Goal: Task Accomplishment & Management: Use online tool/utility

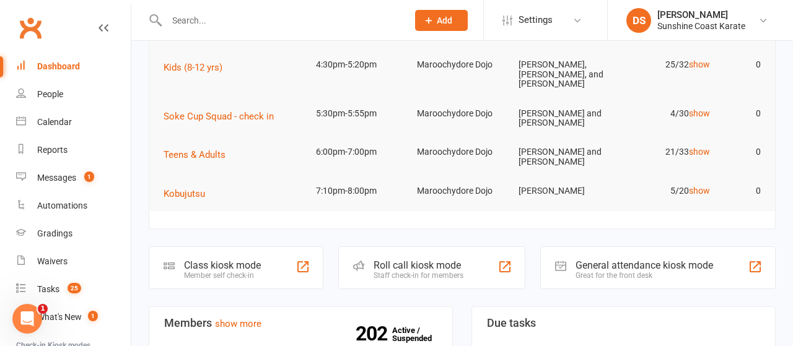
click at [421, 261] on div "Roll call kiosk mode" at bounding box center [419, 266] width 90 height 12
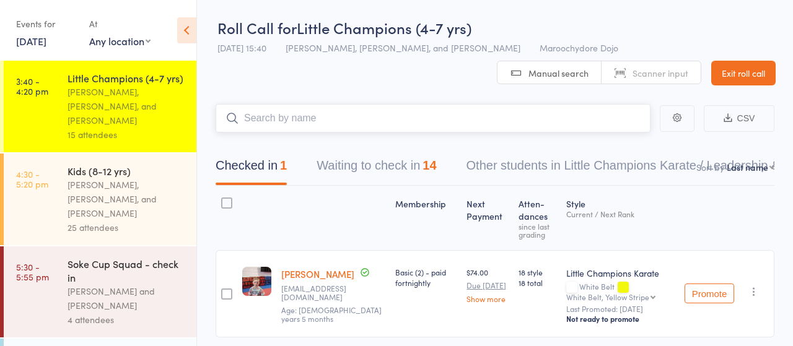
click at [368, 162] on button "Waiting to check in 14" at bounding box center [377, 168] width 120 height 33
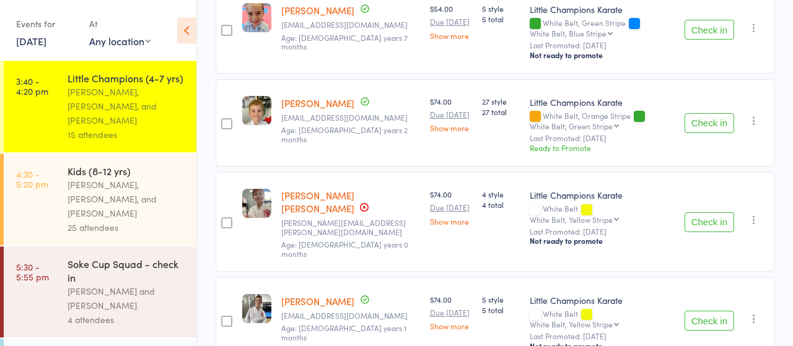
scroll to position [451, 0]
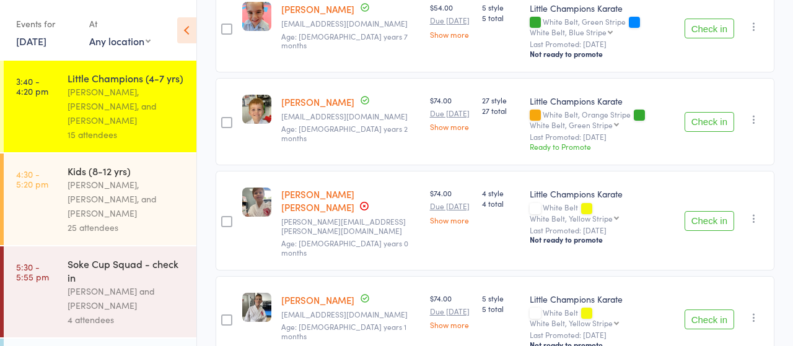
click at [708, 116] on button "Check in" at bounding box center [710, 122] width 50 height 20
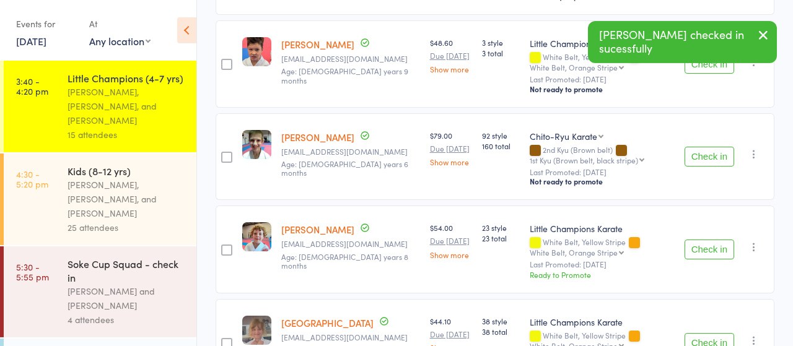
scroll to position [709, 0]
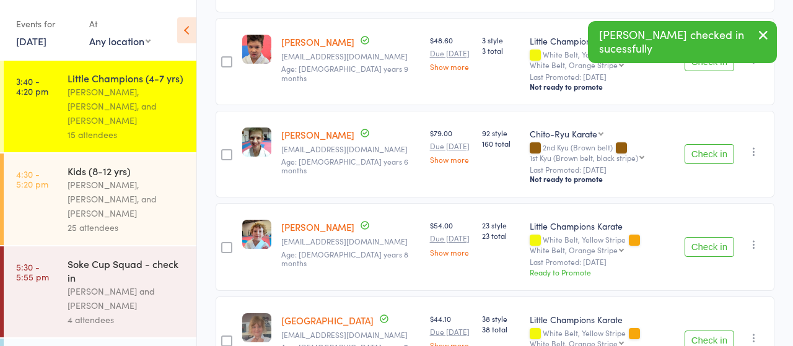
click at [710, 237] on button "Check in" at bounding box center [710, 247] width 50 height 20
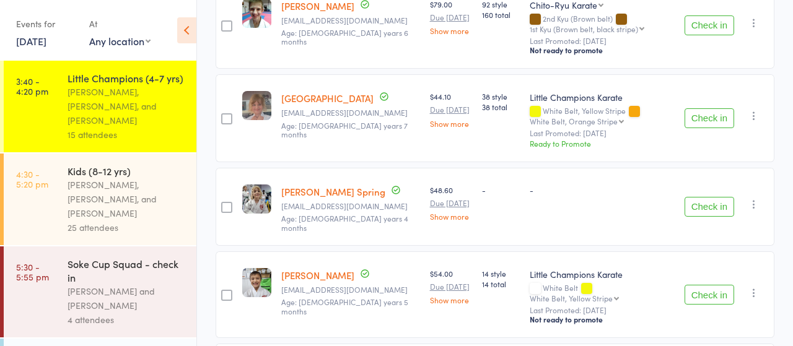
scroll to position [1012, 0]
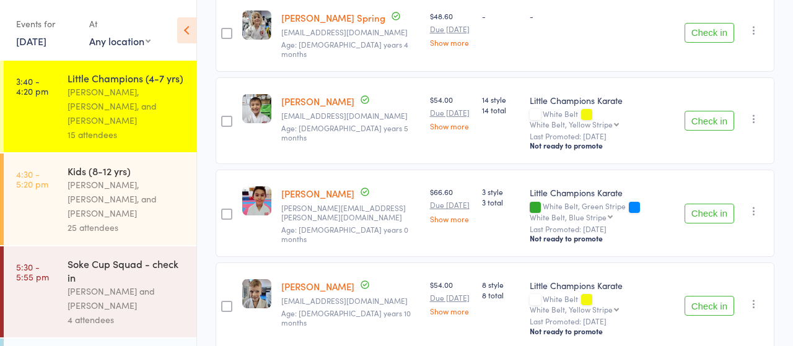
click at [703, 296] on button "Check in" at bounding box center [710, 306] width 50 height 20
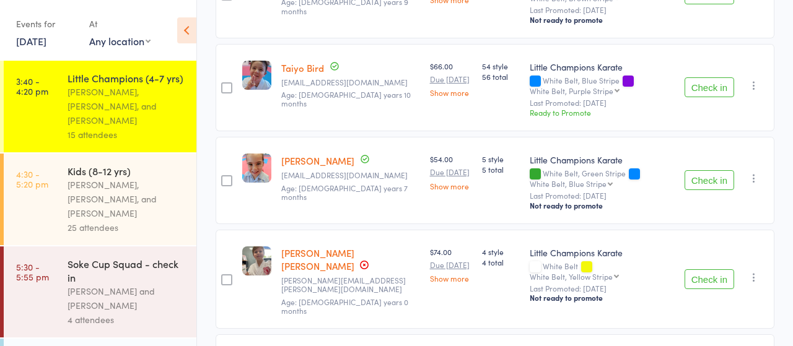
scroll to position [283, 0]
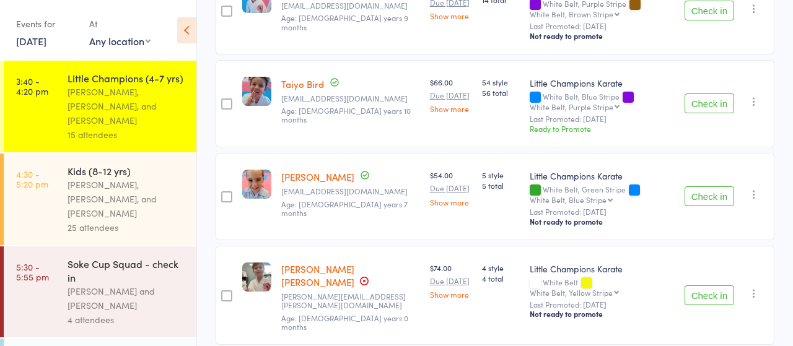
click at [705, 102] on button "Check in" at bounding box center [710, 104] width 50 height 20
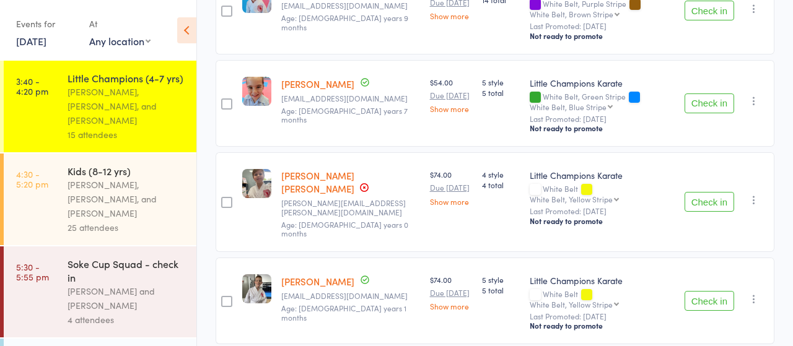
click at [706, 193] on button "Check in" at bounding box center [710, 202] width 50 height 20
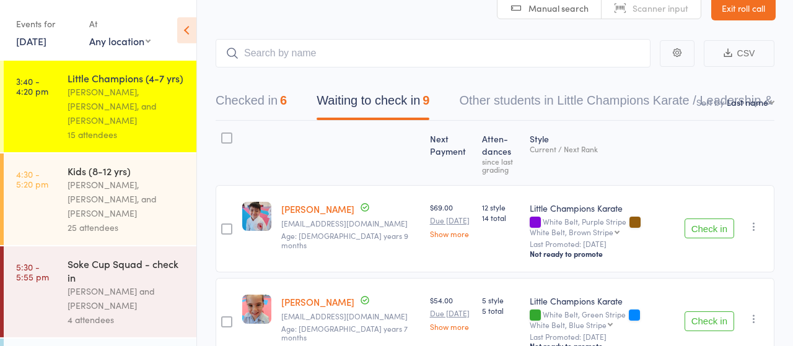
scroll to position [0, 0]
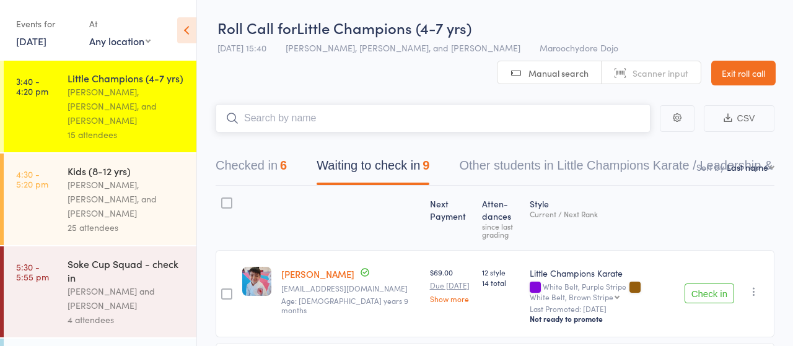
click at [289, 125] on input "search" at bounding box center [433, 118] width 435 height 29
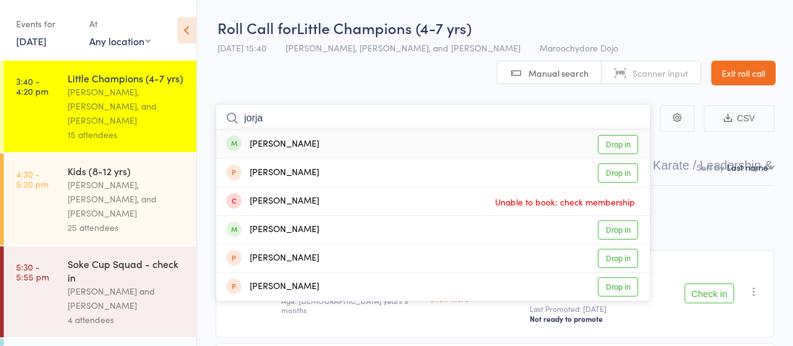
type input "jorja"
click at [620, 142] on link "Drop in" at bounding box center [618, 144] width 40 height 19
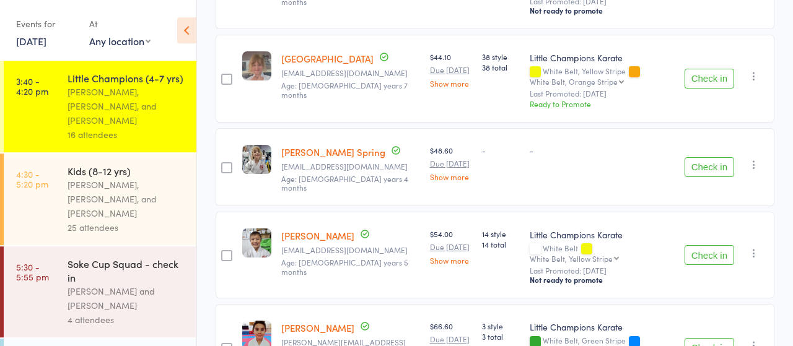
scroll to position [709, 0]
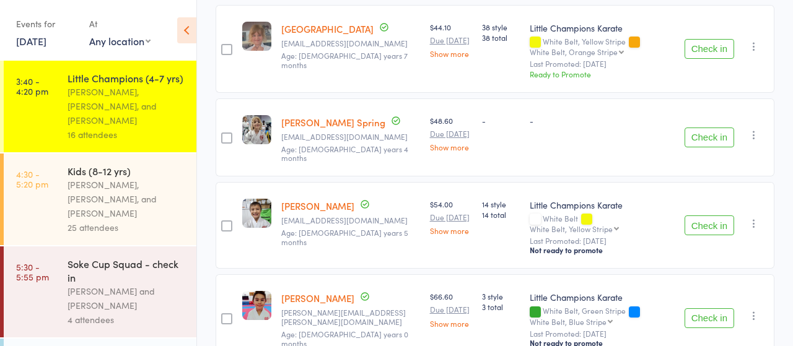
click at [717, 309] on button "Check in" at bounding box center [710, 319] width 50 height 20
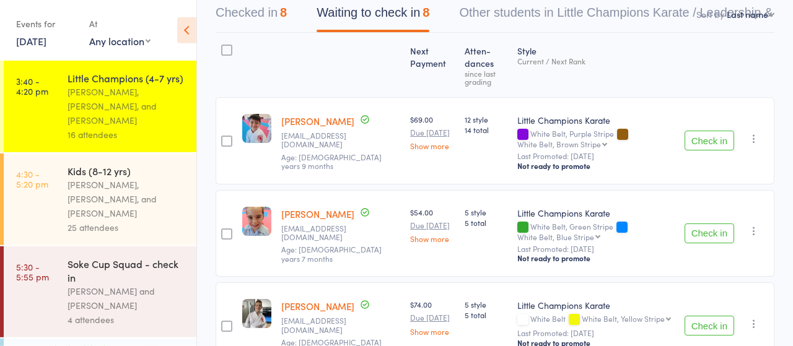
scroll to position [143, 0]
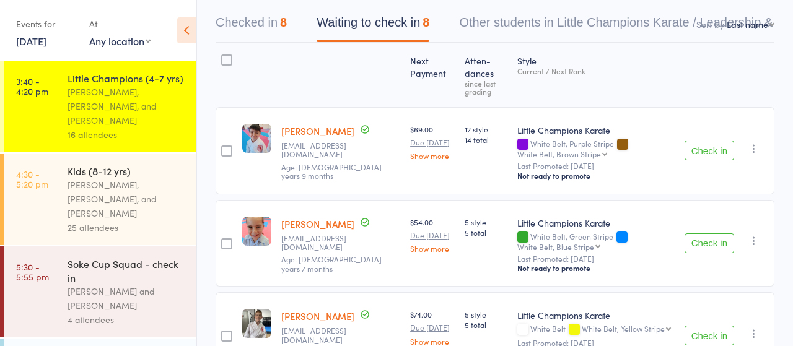
click at [700, 151] on button "Check in" at bounding box center [710, 151] width 50 height 20
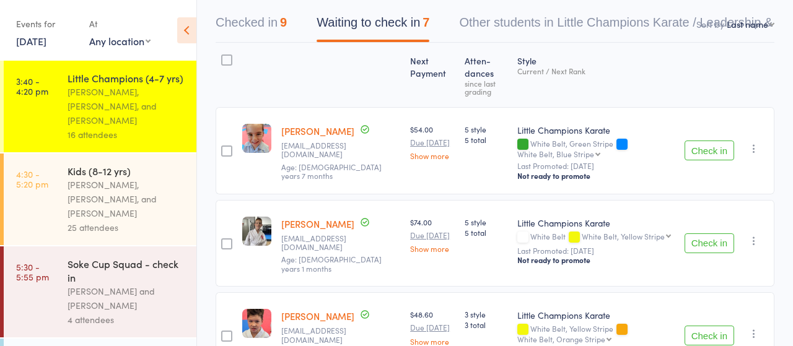
click at [705, 236] on button "Check in" at bounding box center [710, 244] width 50 height 20
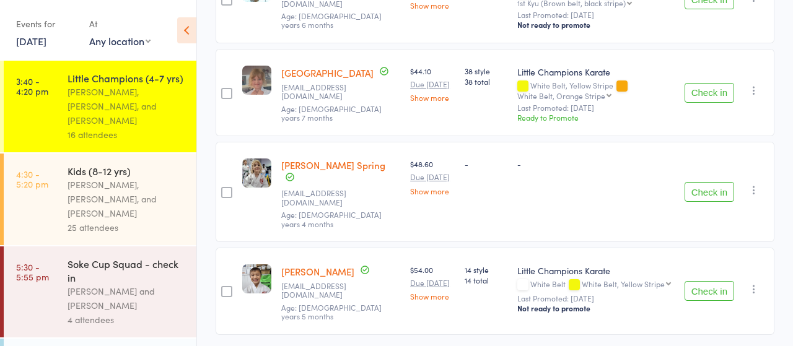
scroll to position [482, 0]
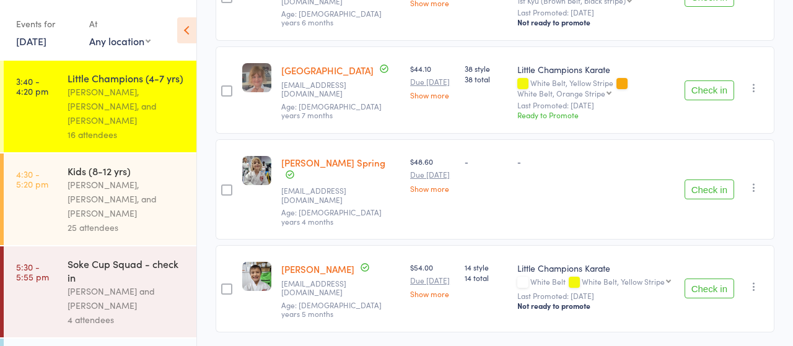
click at [711, 279] on button "Check in" at bounding box center [710, 289] width 50 height 20
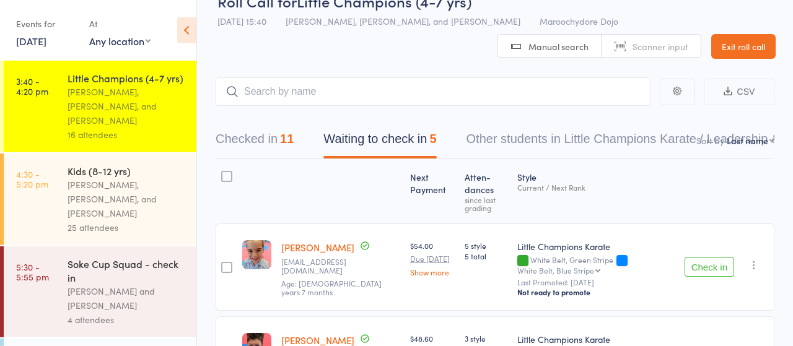
scroll to position [11, 0]
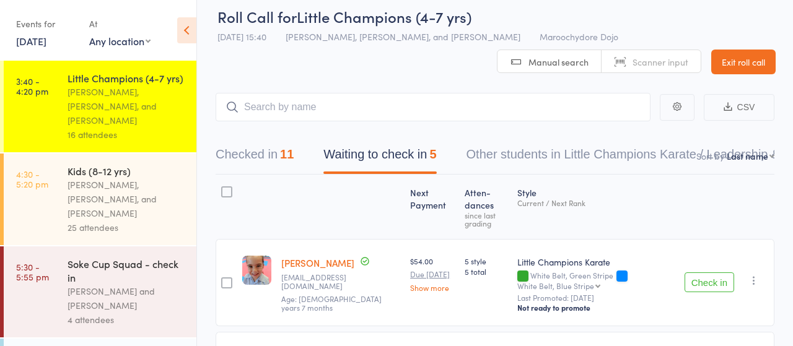
click at [122, 221] on div "25 attendees" at bounding box center [127, 228] width 118 height 14
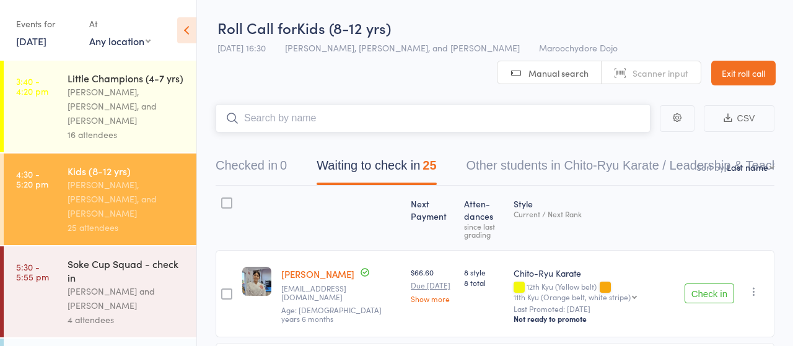
click at [292, 111] on input "search" at bounding box center [433, 118] width 435 height 29
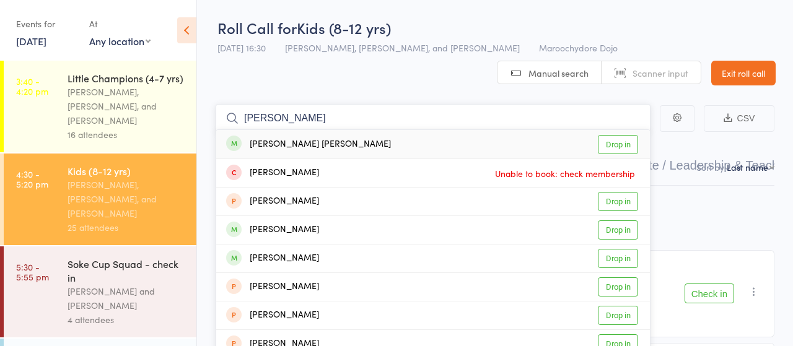
type input "marley"
click at [617, 144] on link "Drop in" at bounding box center [618, 144] width 40 height 19
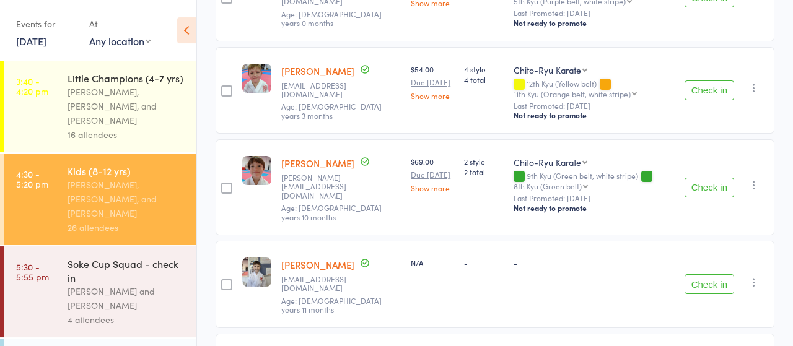
scroll to position [1225, 0]
click at [709, 273] on button "Check in" at bounding box center [710, 283] width 50 height 20
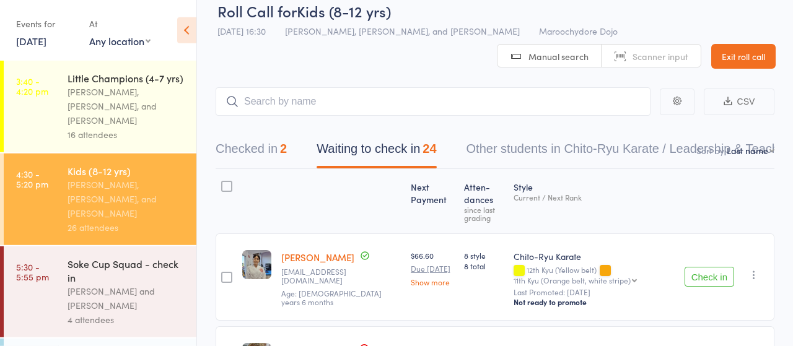
scroll to position [0, 0]
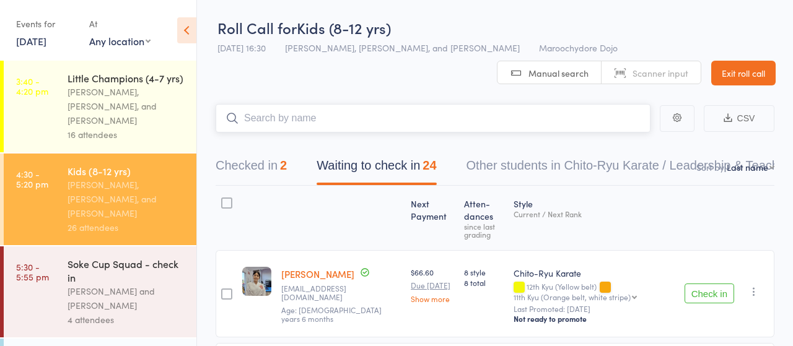
click at [314, 123] on input "search" at bounding box center [433, 118] width 435 height 29
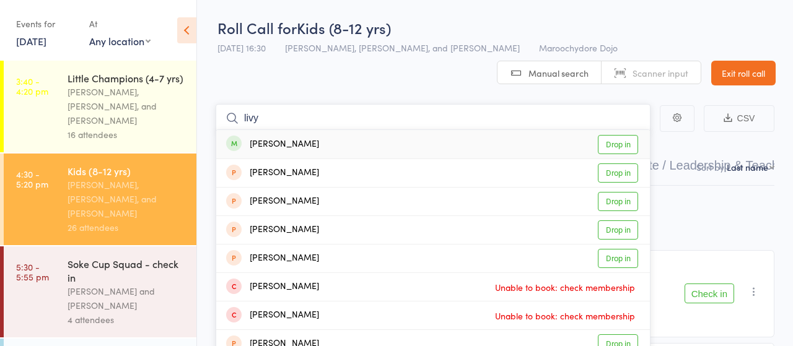
type input "livy"
click at [627, 143] on link "Drop in" at bounding box center [618, 144] width 40 height 19
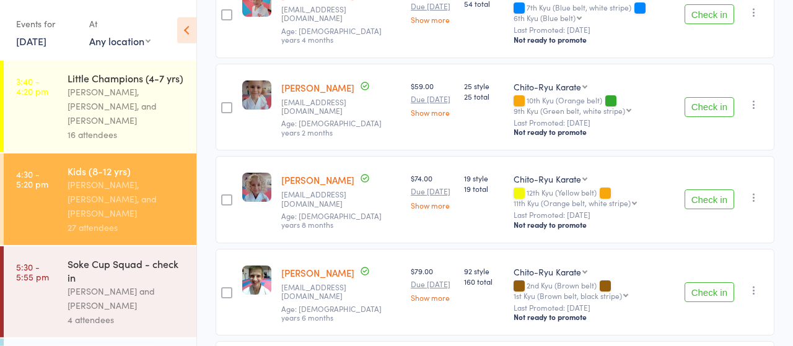
scroll to position [774, 0]
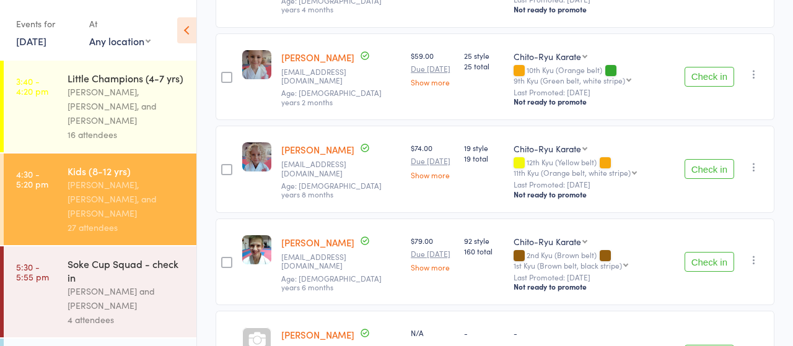
click at [712, 165] on button "Check in" at bounding box center [710, 169] width 50 height 20
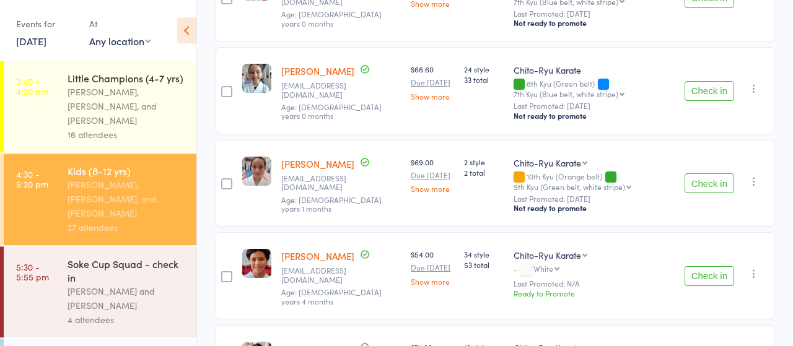
scroll to position [1612, 0]
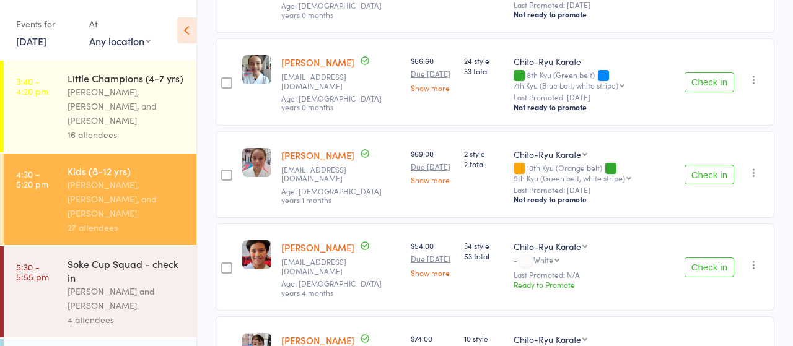
click at [713, 258] on button "Check in" at bounding box center [710, 268] width 50 height 20
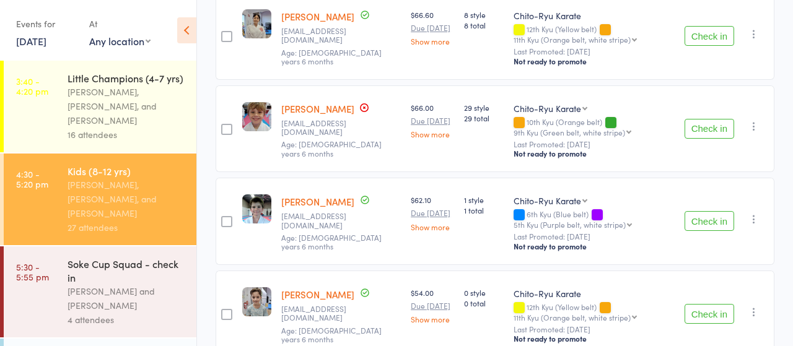
scroll to position [0, 0]
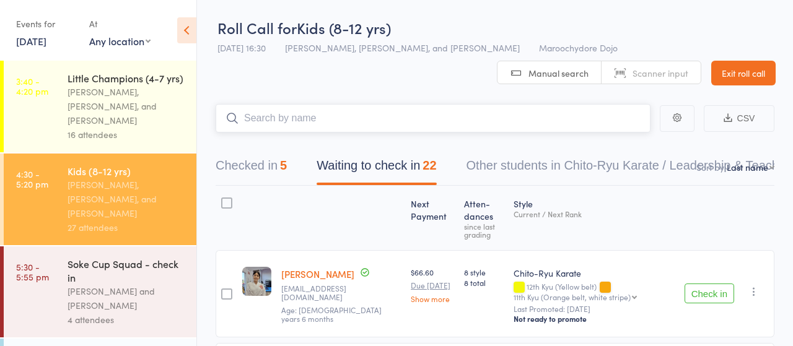
click at [307, 112] on input "search" at bounding box center [433, 118] width 435 height 29
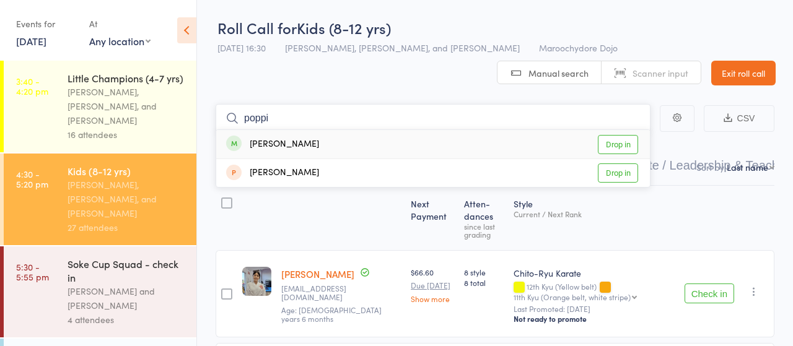
type input "poppi"
click at [614, 144] on link "Drop in" at bounding box center [618, 144] width 40 height 19
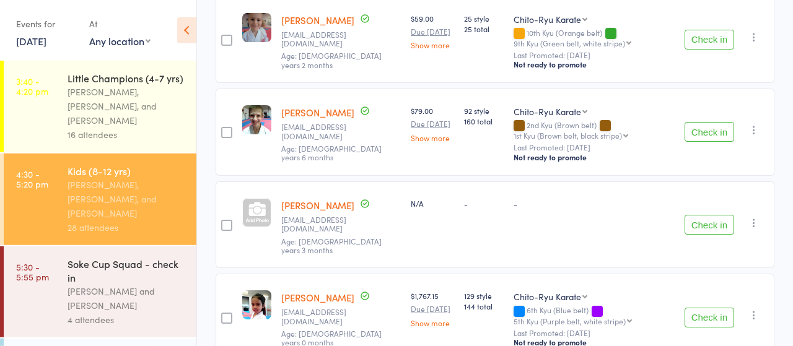
scroll to position [838, 0]
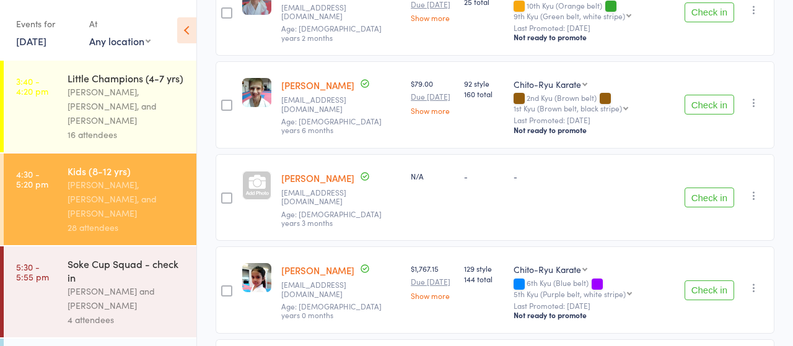
click at [302, 177] on link "Stepan Hundarev" at bounding box center [317, 178] width 73 height 13
click at [708, 188] on button "Check in" at bounding box center [710, 198] width 50 height 20
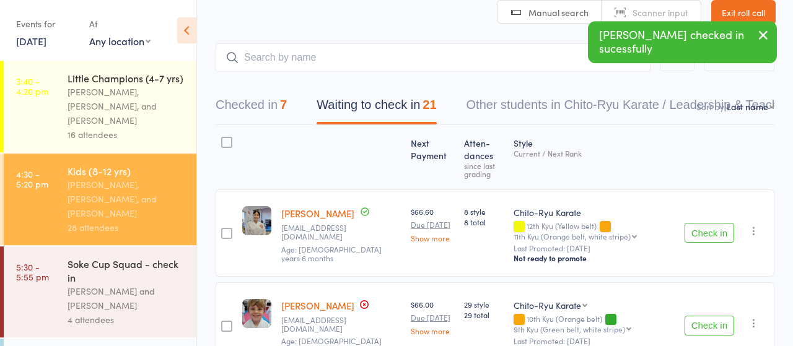
scroll to position [0, 0]
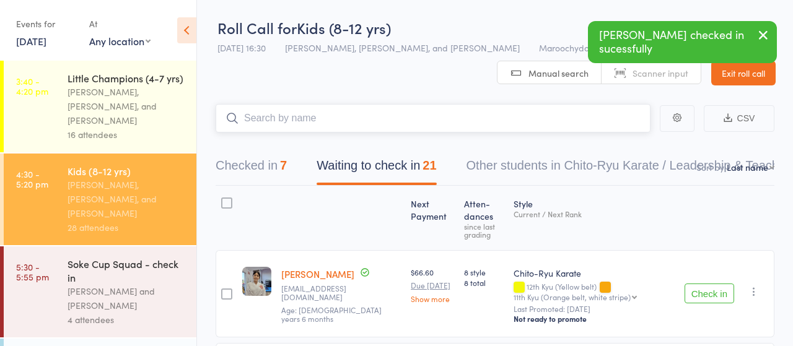
click at [307, 123] on input "search" at bounding box center [433, 118] width 435 height 29
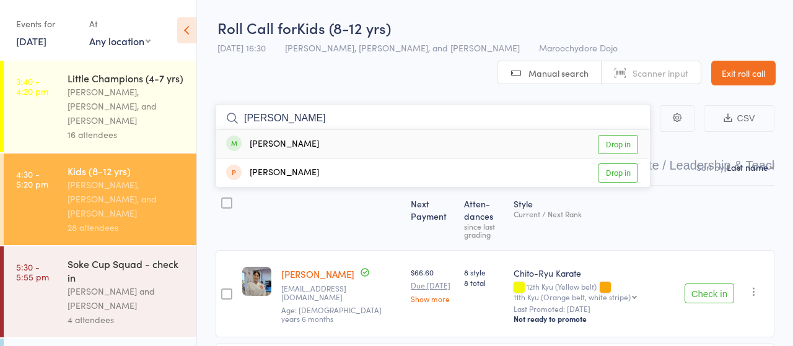
type input "nispel"
click at [604, 139] on link "Drop in" at bounding box center [618, 144] width 40 height 19
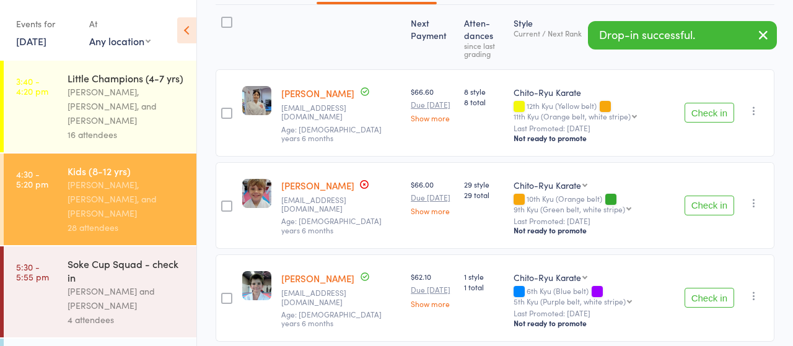
scroll to position [193, 0]
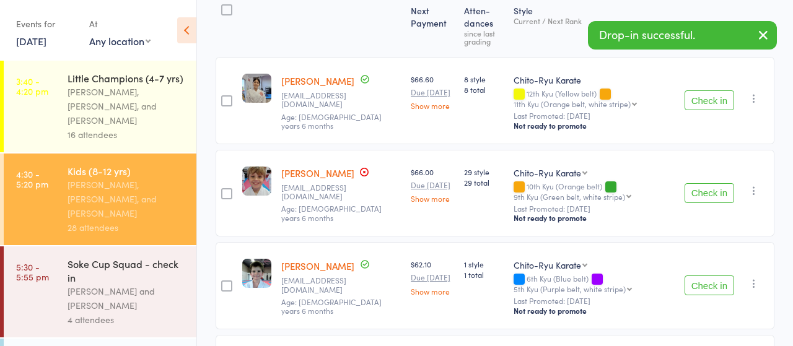
click at [708, 192] on button "Check in" at bounding box center [710, 193] width 50 height 20
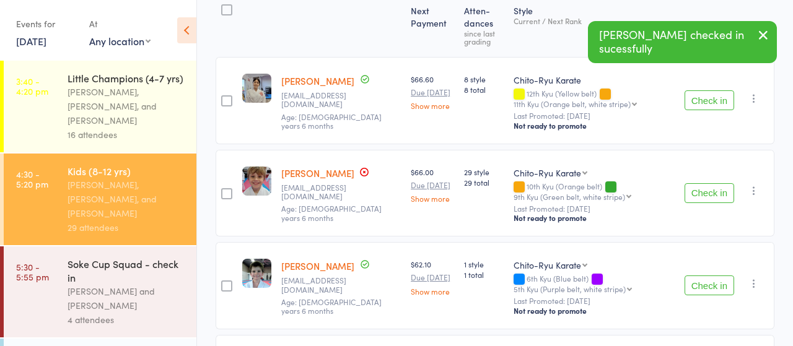
click at [708, 192] on button "Check in" at bounding box center [710, 193] width 50 height 20
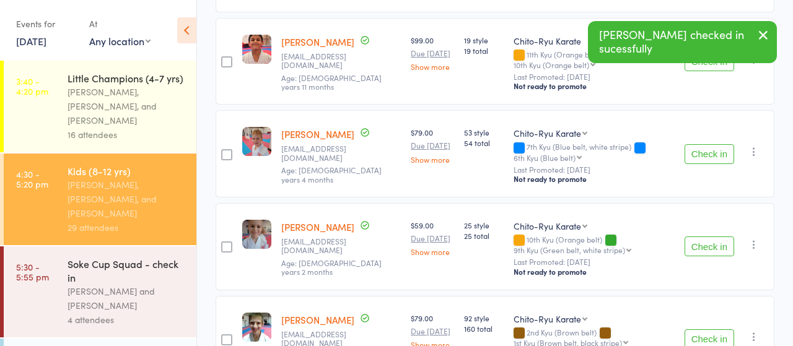
scroll to position [516, 0]
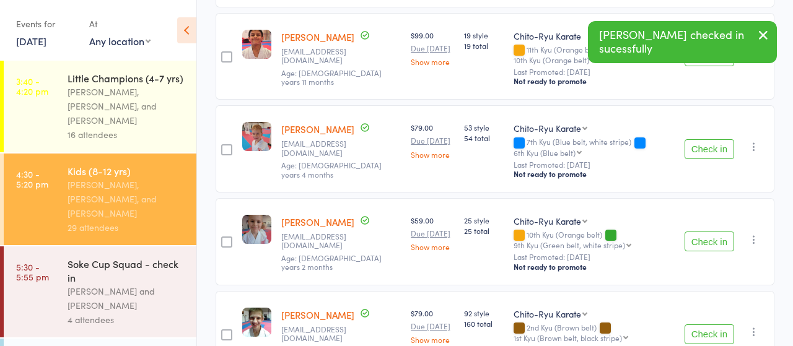
click at [707, 152] on button "Check in" at bounding box center [710, 149] width 50 height 20
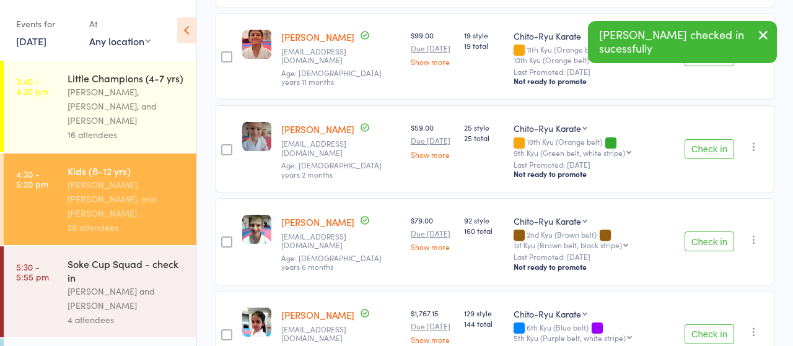
click at [706, 151] on button "Check in" at bounding box center [710, 149] width 50 height 20
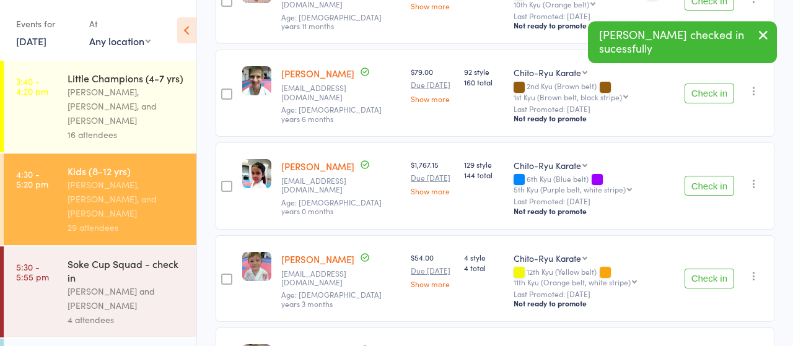
scroll to position [774, 0]
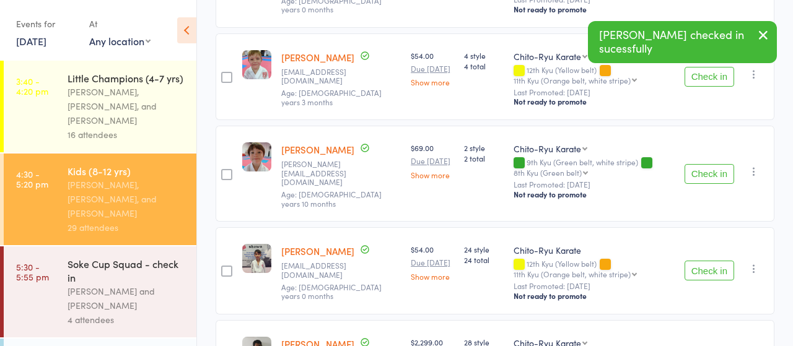
click at [713, 261] on button "Check in" at bounding box center [710, 271] width 50 height 20
click at [713, 262] on button "Check in" at bounding box center [710, 271] width 50 height 20
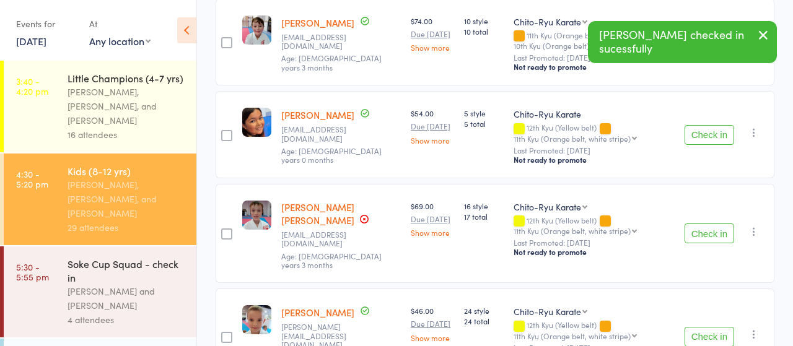
scroll to position [1096, 0]
click at [701, 223] on button "Check in" at bounding box center [710, 233] width 50 height 20
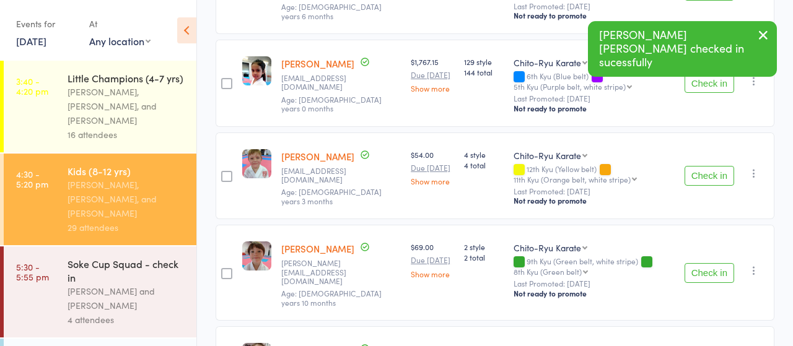
scroll to position [645, 0]
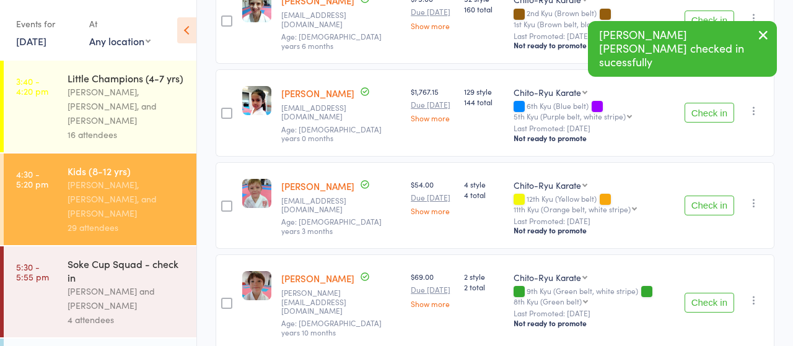
click at [701, 204] on button "Check in" at bounding box center [710, 206] width 50 height 20
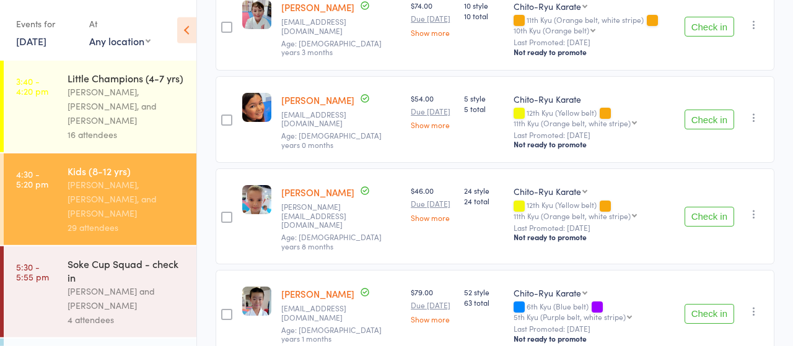
scroll to position [1031, 0]
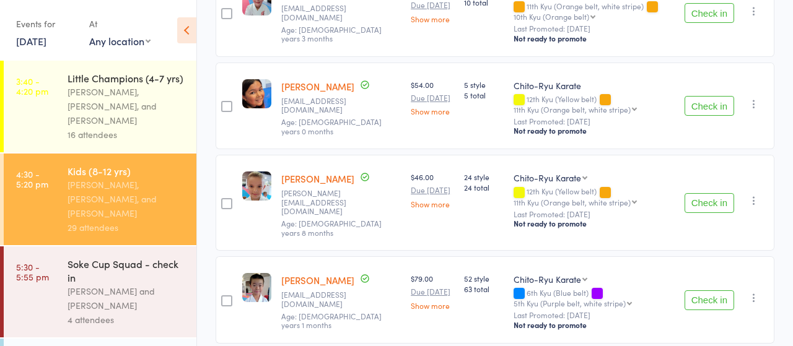
click at [712, 193] on button "Check in" at bounding box center [710, 203] width 50 height 20
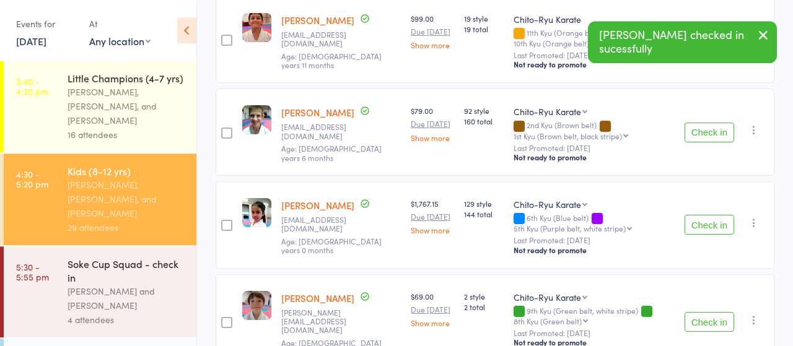
scroll to position [519, 0]
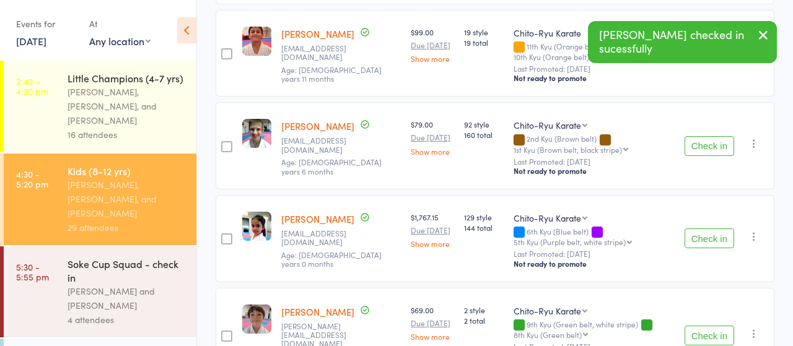
click at [710, 236] on button "Check in" at bounding box center [710, 239] width 50 height 20
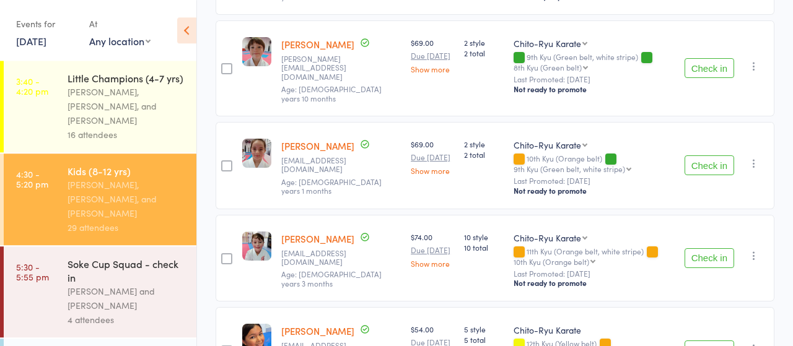
scroll to position [684, 0]
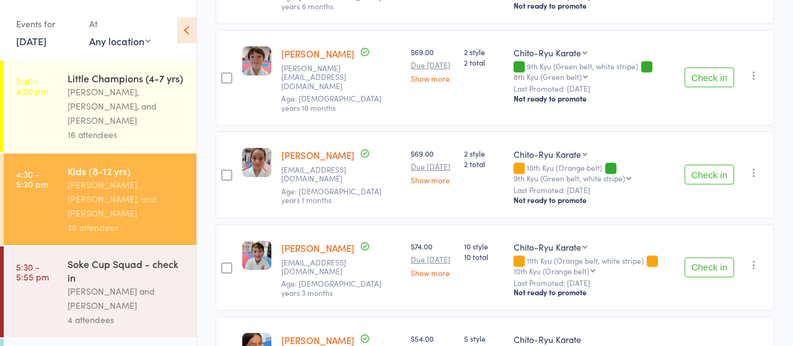
click at [702, 75] on button "Check in" at bounding box center [710, 78] width 50 height 20
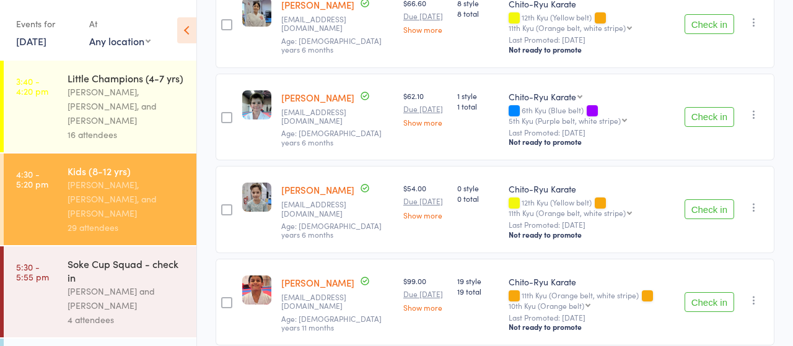
scroll to position [12, 0]
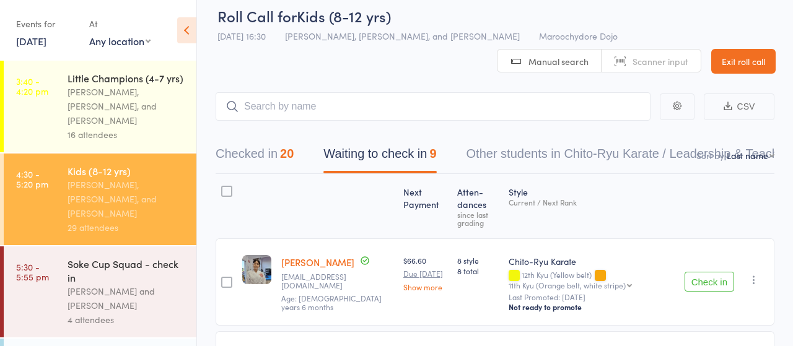
click at [241, 156] on button "Checked in 20" at bounding box center [255, 157] width 78 height 33
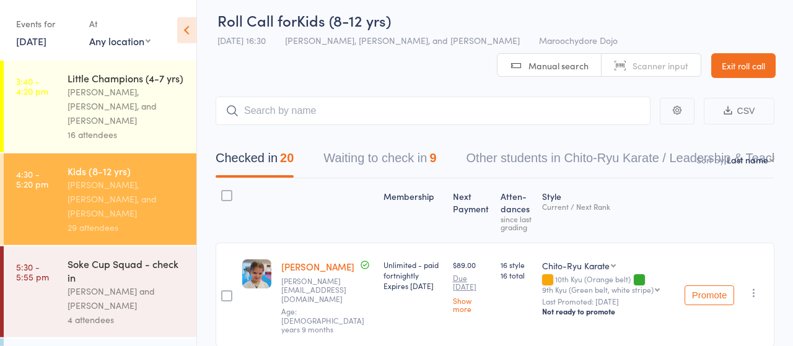
scroll to position [0, 0]
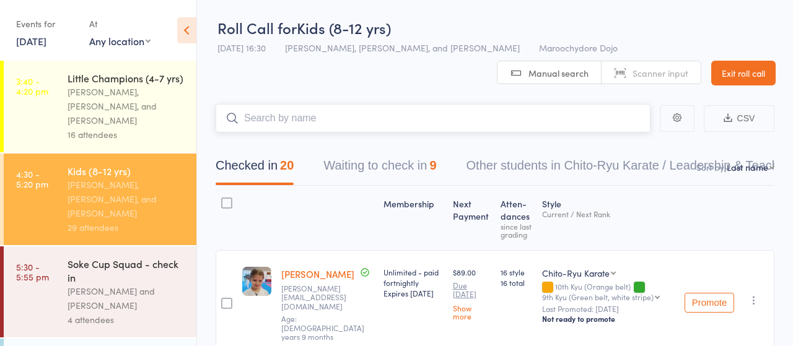
click at [336, 128] on input "search" at bounding box center [433, 118] width 435 height 29
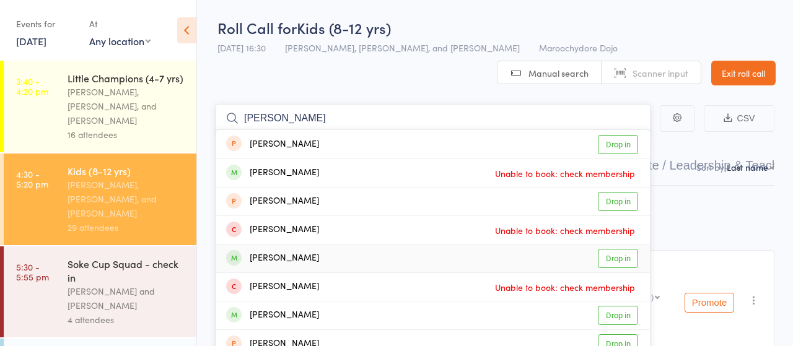
type input "clarke"
click at [619, 258] on link "Drop in" at bounding box center [618, 258] width 40 height 19
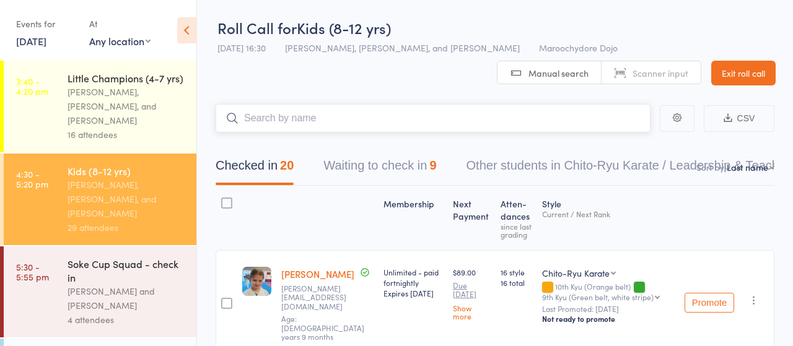
click at [297, 120] on input "search" at bounding box center [433, 118] width 435 height 29
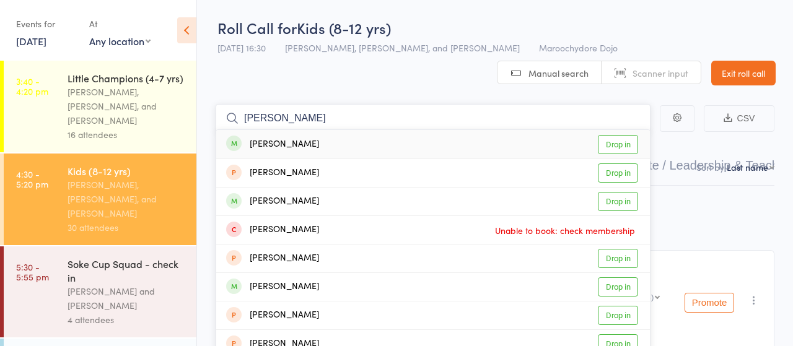
type input "marsha"
click at [611, 146] on link "Drop in" at bounding box center [618, 144] width 40 height 19
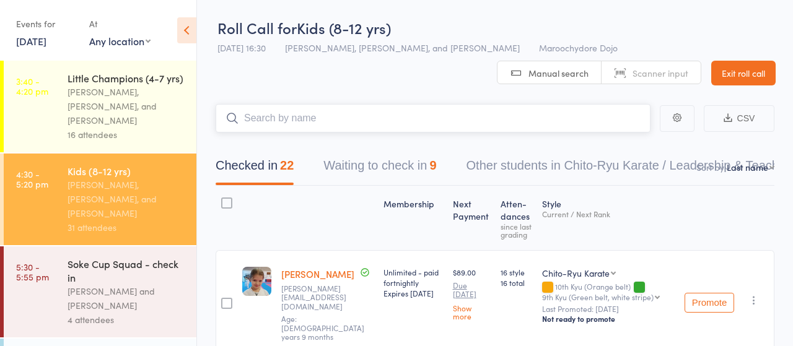
click at [389, 166] on button "Waiting to check in 9" at bounding box center [380, 168] width 113 height 33
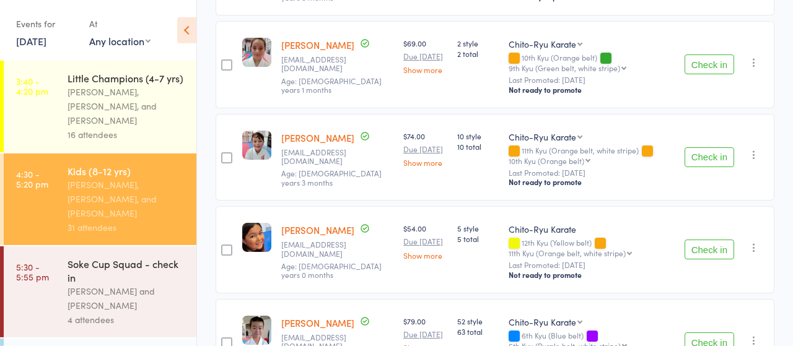
scroll to position [709, 0]
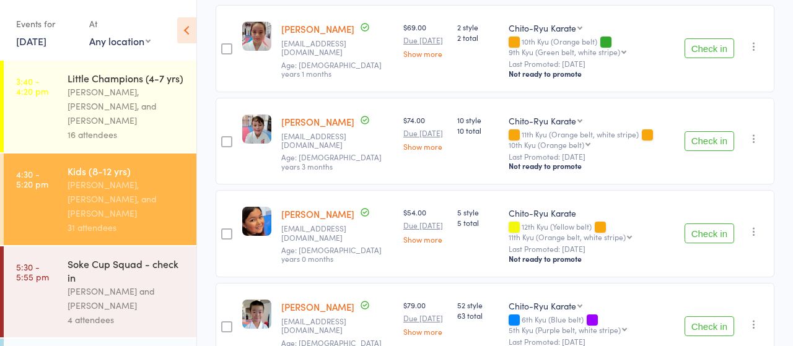
click at [699, 234] on button "Check in" at bounding box center [710, 234] width 50 height 20
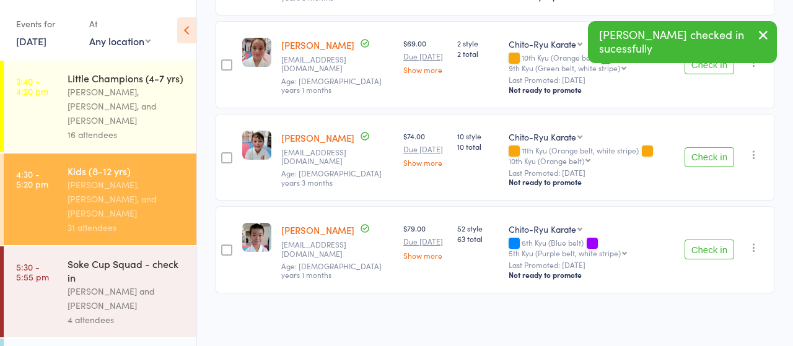
click at [705, 247] on button "Check in" at bounding box center [710, 250] width 50 height 20
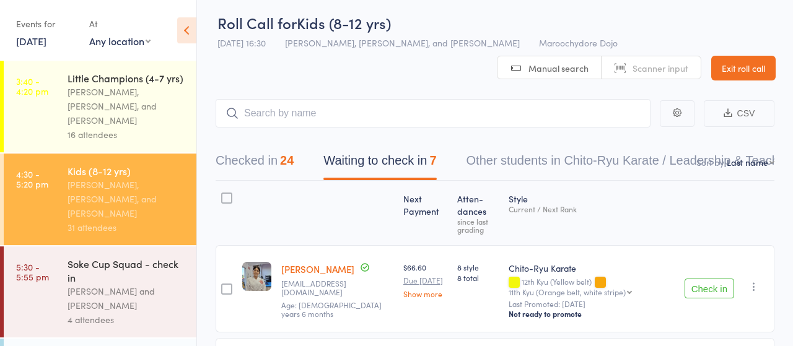
scroll to position [0, 0]
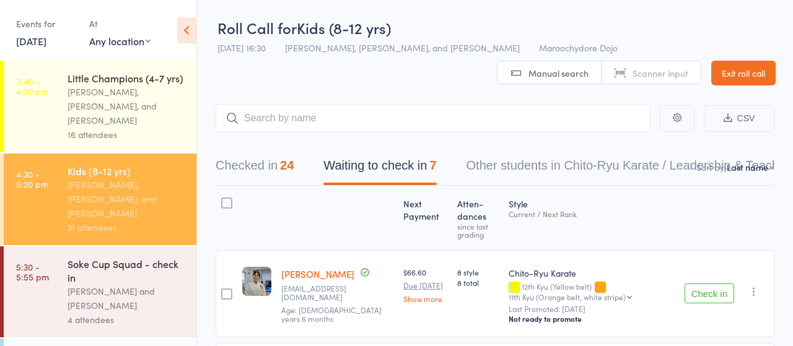
click at [251, 165] on button "Checked in 24" at bounding box center [255, 168] width 78 height 33
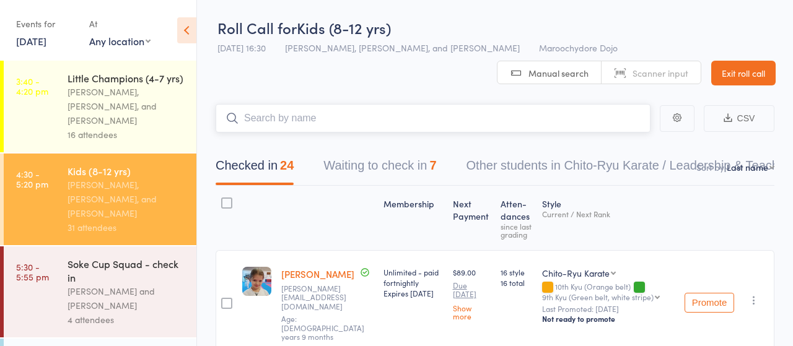
click at [294, 117] on input "search" at bounding box center [433, 118] width 435 height 29
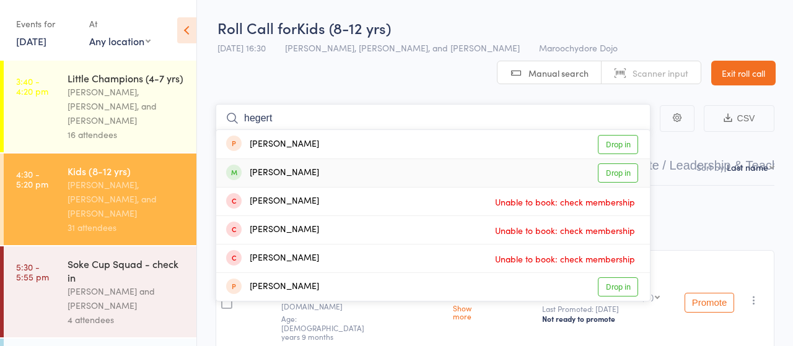
type input "hegert"
click at [615, 171] on link "Drop in" at bounding box center [618, 173] width 40 height 19
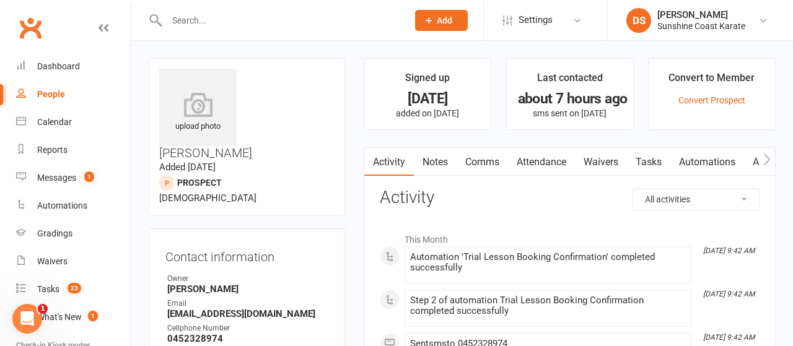
drag, startPoint x: 615, startPoint y: 157, endPoint x: 596, endPoint y: 182, distance: 31.9
click at [615, 157] on link "Waivers" at bounding box center [601, 162] width 52 height 29
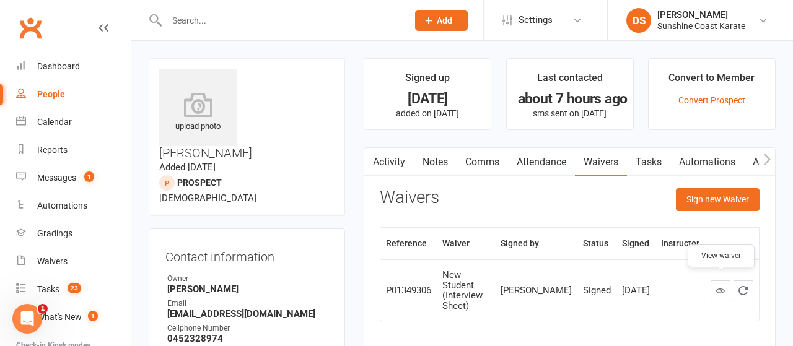
click at [716, 284] on link at bounding box center [721, 291] width 20 height 20
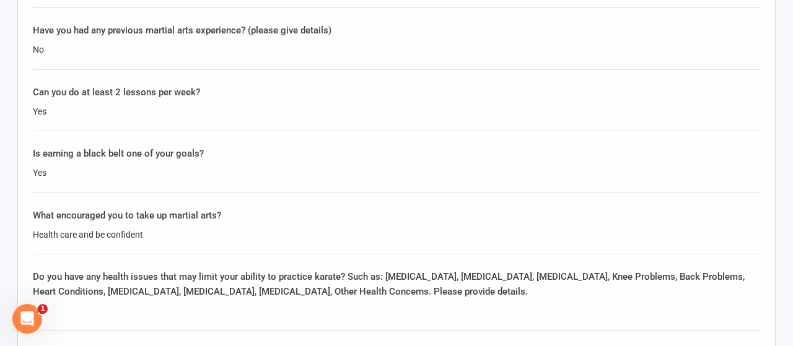
scroll to position [1418, 0]
